Goal: Find specific page/section: Find specific page/section

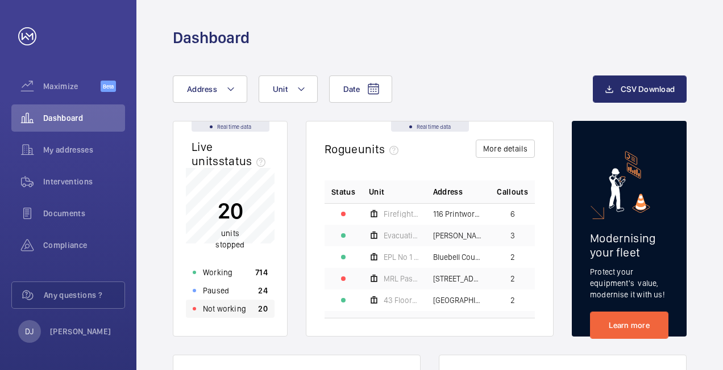
click at [245, 314] on div "Not working 20" at bounding box center [230, 309] width 89 height 18
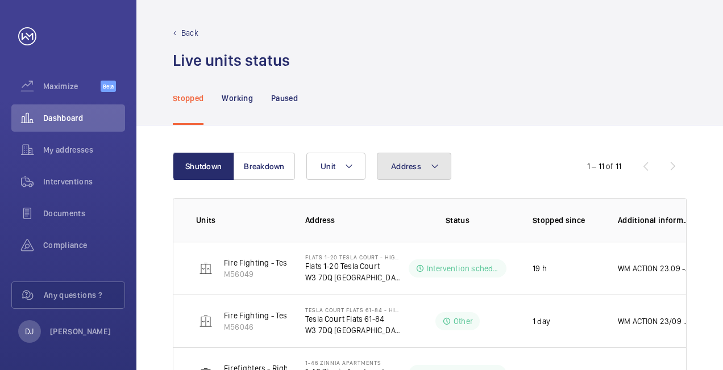
click at [414, 172] on button "Address" at bounding box center [414, 166] width 74 height 27
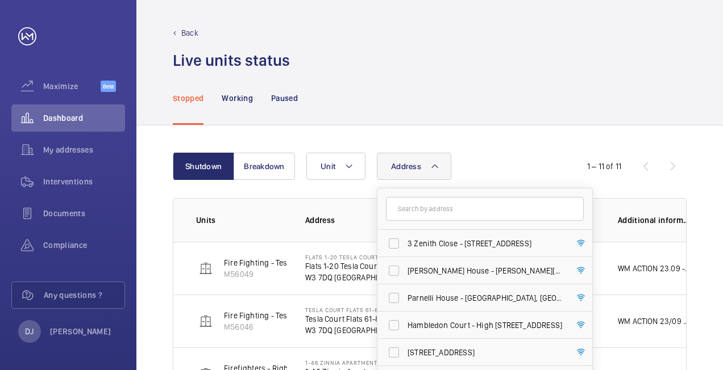
click at [423, 203] on input "text" at bounding box center [485, 209] width 198 height 24
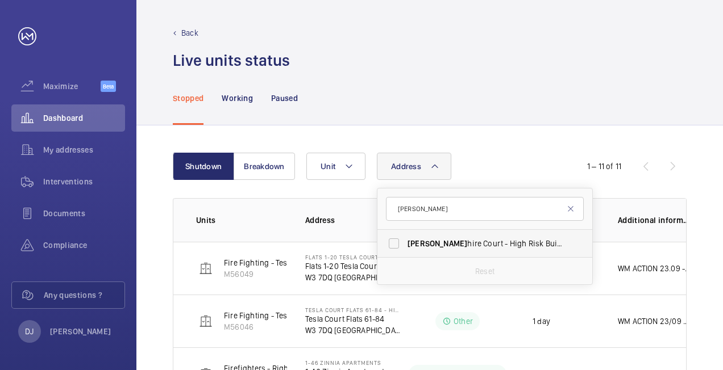
type input "[PERSON_NAME]"
click at [440, 232] on label "[PERSON_NAME] hire Court - High Risk Building - [PERSON_NAME][GEOGRAPHIC_DATA]" at bounding box center [476, 243] width 198 height 27
click at [425, 247] on span "[PERSON_NAME] hire Court - High Risk Building - [PERSON_NAME][GEOGRAPHIC_DATA]" at bounding box center [485, 243] width 156 height 11
click at [405, 247] on input "[PERSON_NAME] hire Court - High Risk Building - [PERSON_NAME][GEOGRAPHIC_DATA]" at bounding box center [393, 243] width 23 height 23
checkbox input "true"
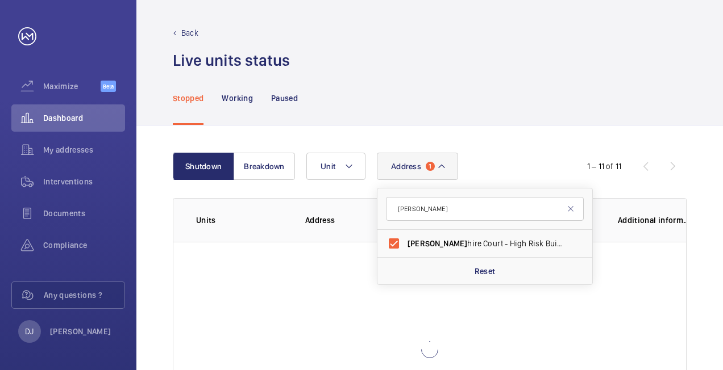
click at [508, 151] on div "Shutdown Breakdown Address [STREET_ADDRESS][PERSON_NAME][PERSON_NAME][PERSON_NA…" at bounding box center [429, 306] width 586 height 360
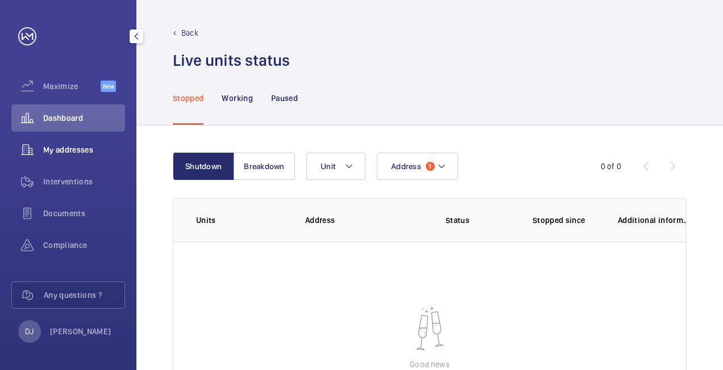
click at [61, 143] on div "My addresses" at bounding box center [68, 149] width 114 height 27
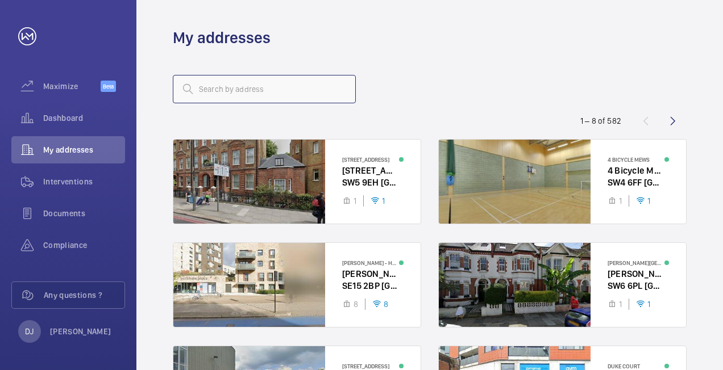
click at [299, 94] on input "text" at bounding box center [264, 89] width 183 height 28
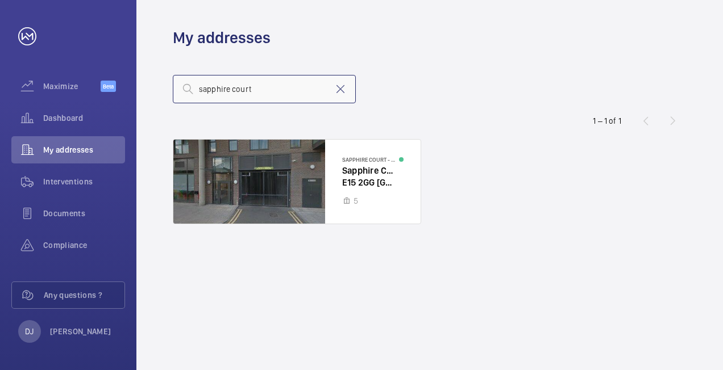
type input "sapphire court"
